Goal: Task Accomplishment & Management: Use online tool/utility

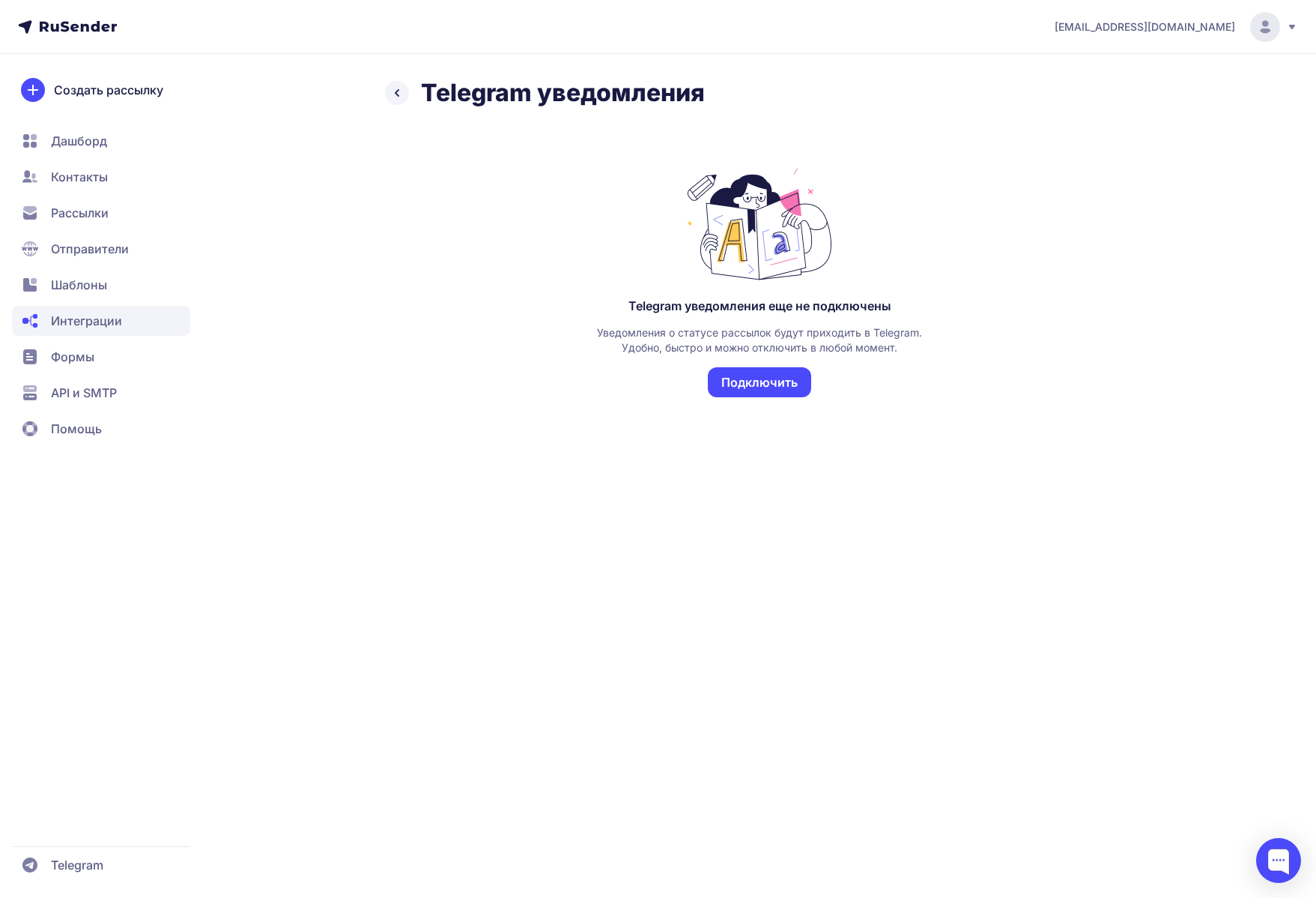
click at [757, 381] on button "Подключить" at bounding box center [759, 382] width 103 height 30
click at [77, 284] on span "Шаблоны" at bounding box center [79, 285] width 56 height 18
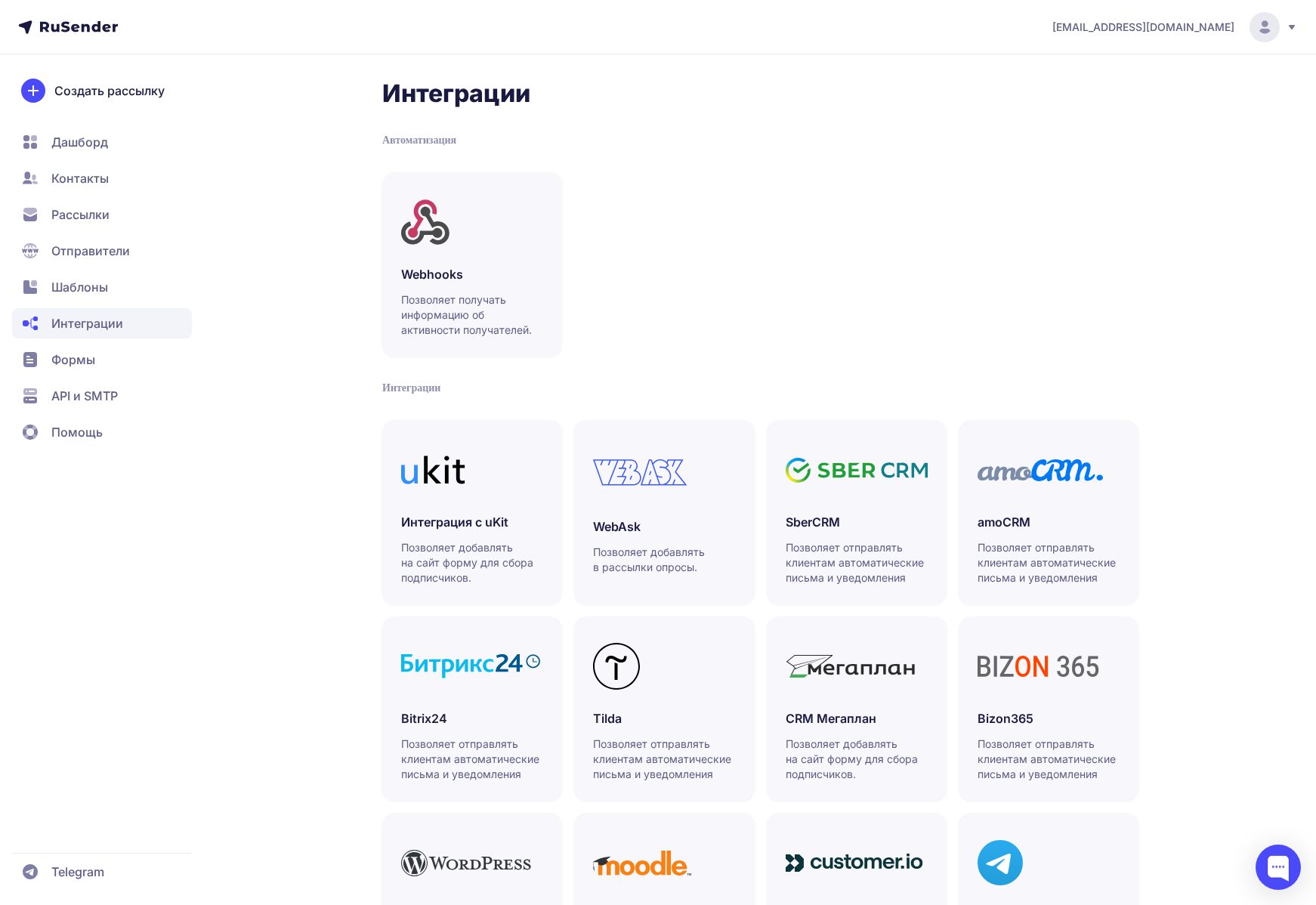
click at [77, 240] on span "Отправители" at bounding box center [102, 250] width 179 height 30
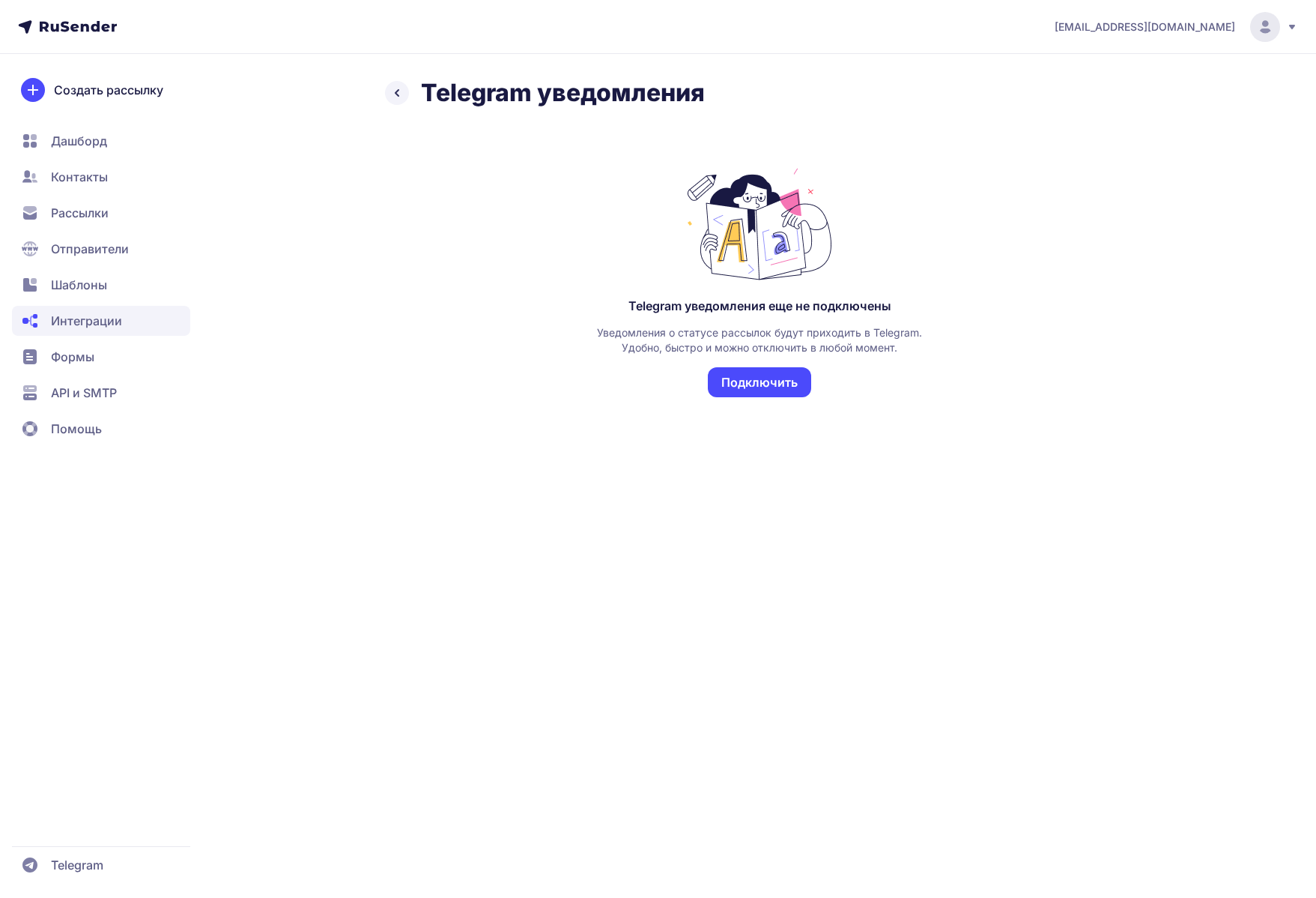
click at [765, 382] on button "Подключить" at bounding box center [759, 382] width 103 height 30
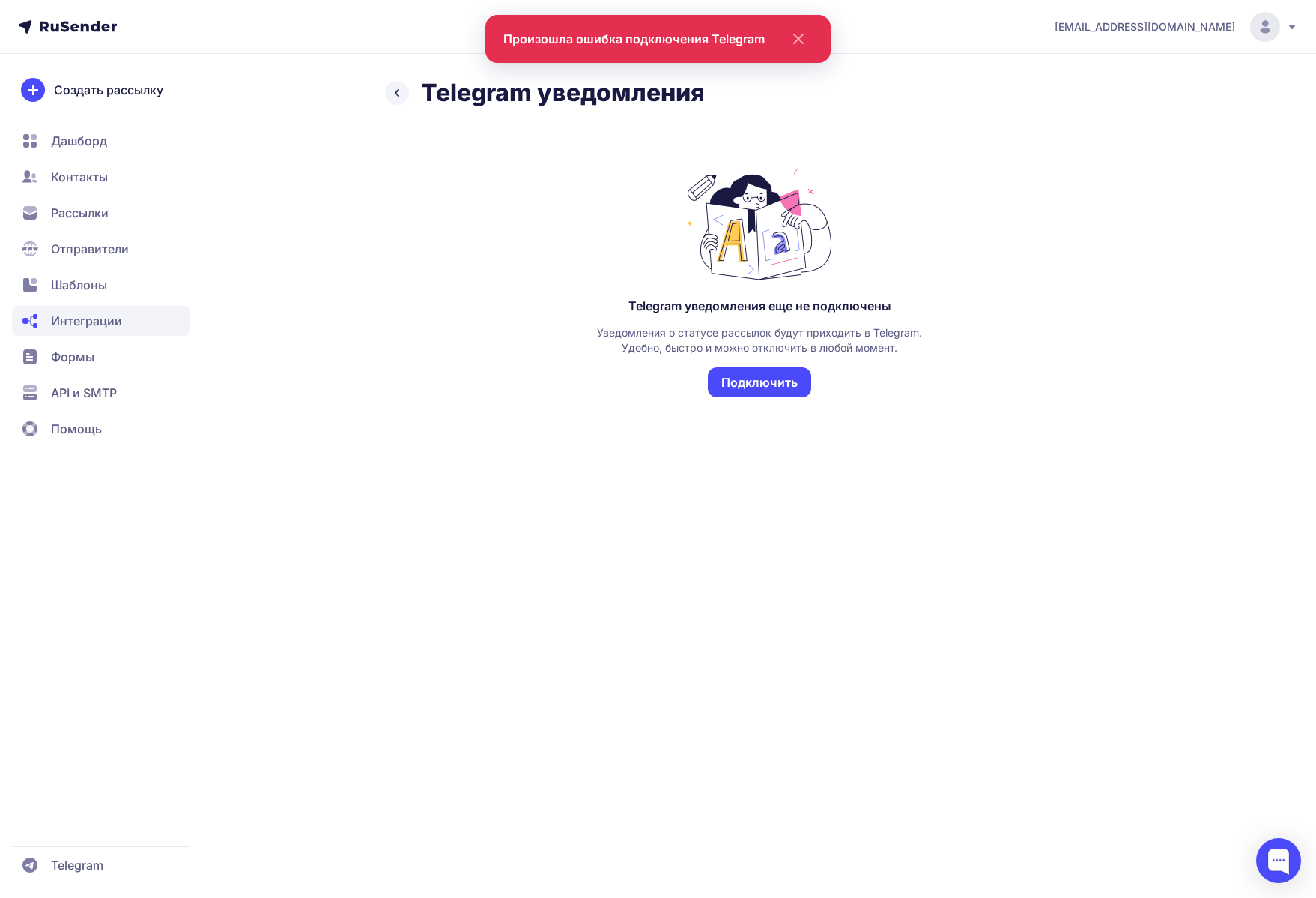
click at [800, 44] on icon "close" at bounding box center [795, 39] width 36 height 18
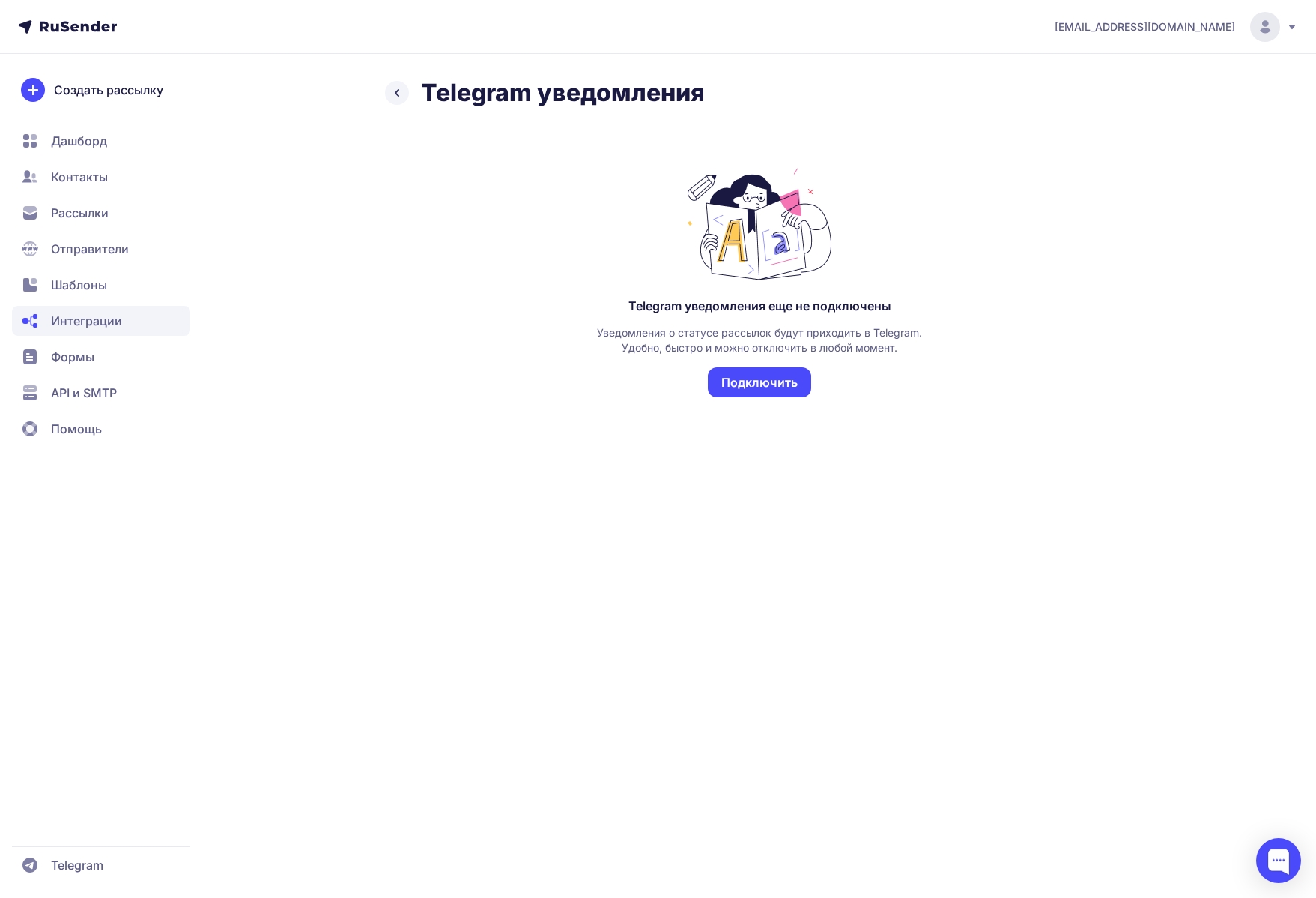
click at [92, 219] on span "Рассылки" at bounding box center [79, 212] width 57 height 18
